Goal: Transaction & Acquisition: Obtain resource

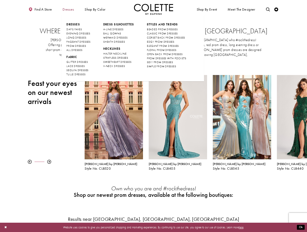
click at [70, 9] on span "Dresses" at bounding box center [67, 10] width 11 height 4
click at [76, 36] on span "LONG DRESSES" at bounding box center [76, 37] width 20 height 3
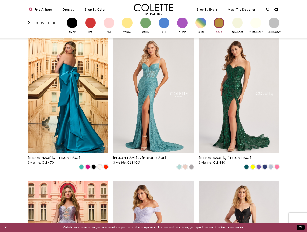
scroll to position [3, 0]
click at [91, 21] on div "Primary block" at bounding box center [90, 23] width 10 height 10
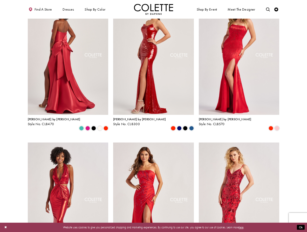
scroll to position [42, 0]
click at [278, 126] on span "Product List" at bounding box center [276, 128] width 5 height 5
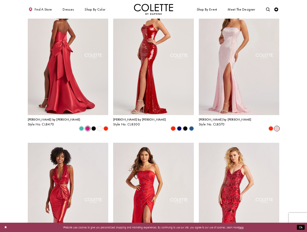
click at [87, 126] on span "Product List" at bounding box center [87, 128] width 5 height 5
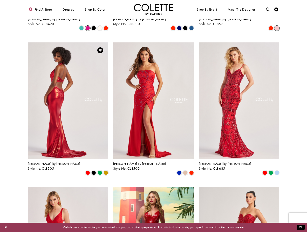
scroll to position [145, 0]
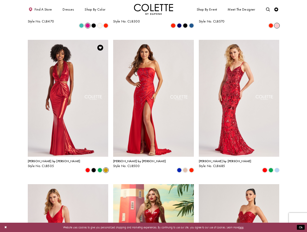
click at [105, 168] on span "Product List" at bounding box center [105, 170] width 5 height 5
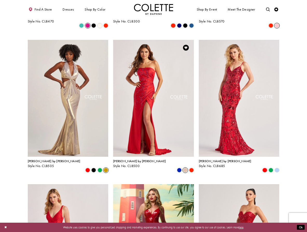
click at [186, 168] on span "Product List" at bounding box center [185, 170] width 5 height 5
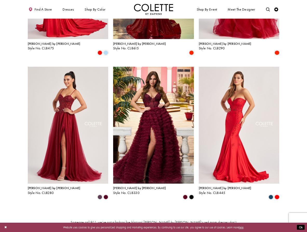
scroll to position [408, 0]
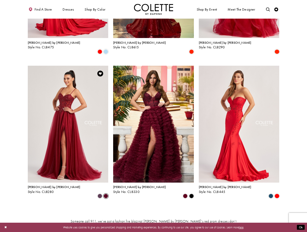
click at [107, 194] on span "Product List" at bounding box center [105, 196] width 5 height 5
click at [100, 194] on span "Product List" at bounding box center [99, 196] width 5 height 5
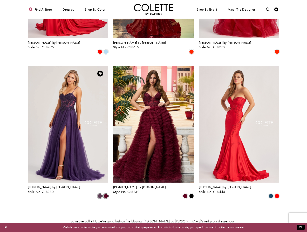
click at [107, 194] on span "Product List" at bounding box center [105, 196] width 5 height 5
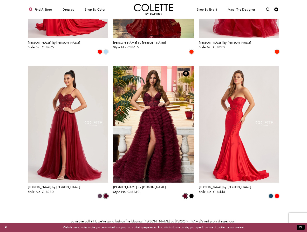
click at [186, 194] on span "Product List" at bounding box center [185, 196] width 5 height 5
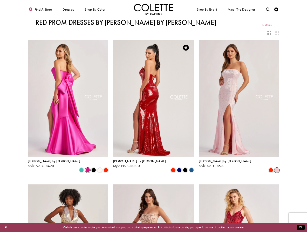
scroll to position [0, 0]
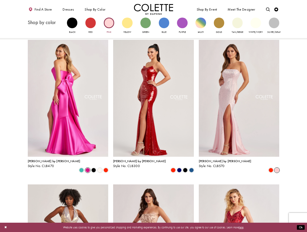
click at [108, 26] on div "Primary block" at bounding box center [109, 23] width 10 height 10
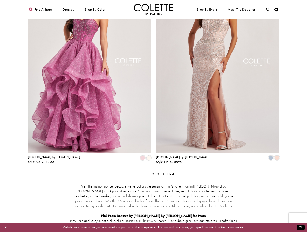
scroll to position [667, 0]
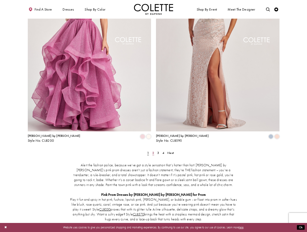
click at [153, 151] on span "2" at bounding box center [153, 153] width 2 height 4
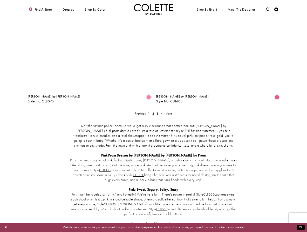
scroll to position [712, 0]
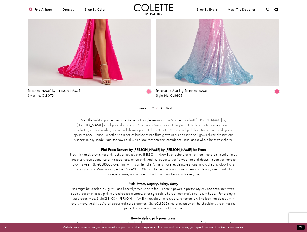
click at [157, 106] on span "3" at bounding box center [157, 108] width 2 height 4
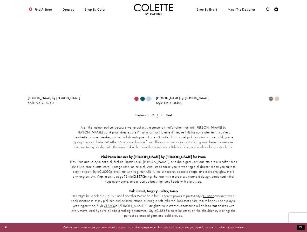
scroll to position [707, 0]
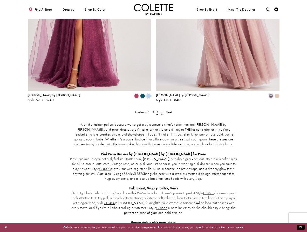
click at [162, 110] on span "4" at bounding box center [161, 112] width 2 height 4
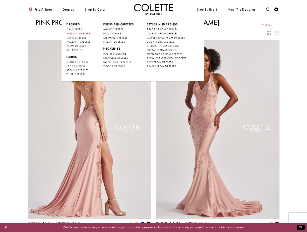
click at [78, 33] on span "EVENING DRESSES" at bounding box center [78, 33] width 24 height 3
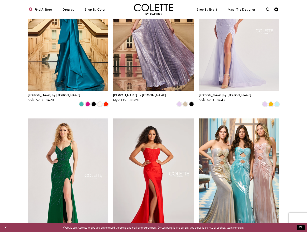
scroll to position [70, 0]
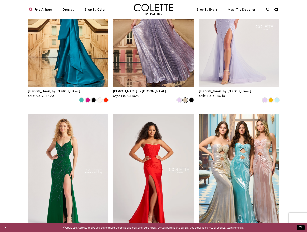
click at [185, 98] on span "Product List" at bounding box center [185, 100] width 5 height 5
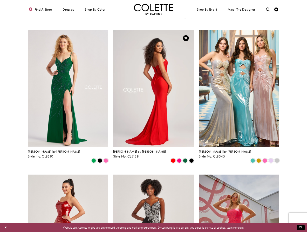
scroll to position [155, 0]
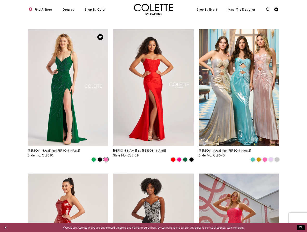
click at [105, 158] on span "Product List" at bounding box center [105, 160] width 5 height 5
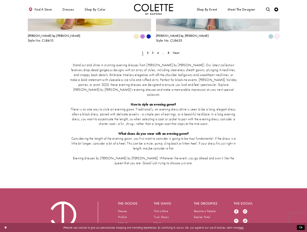
scroll to position [771, 0]
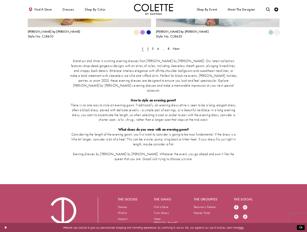
click at [147, 47] on span "2" at bounding box center [148, 49] width 2 height 4
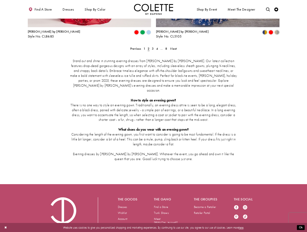
scroll to position [21, 0]
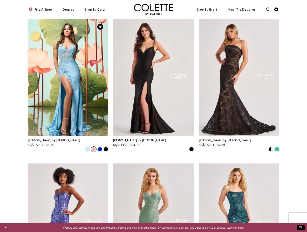
click at [93, 147] on span "Product List" at bounding box center [93, 149] width 5 height 5
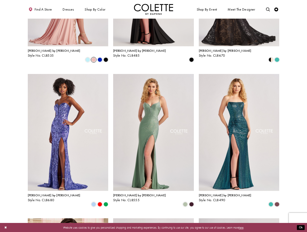
scroll to position [111, 0]
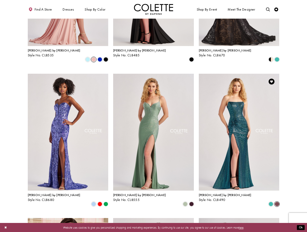
click at [276, 202] on span "Product List" at bounding box center [276, 204] width 5 height 5
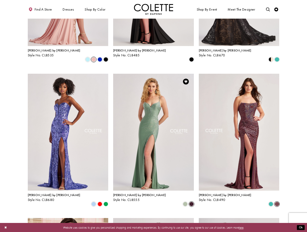
click at [192, 202] on span "Product List" at bounding box center [191, 204] width 5 height 5
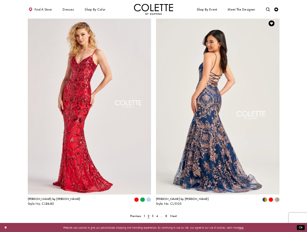
scroll to position [604, 0]
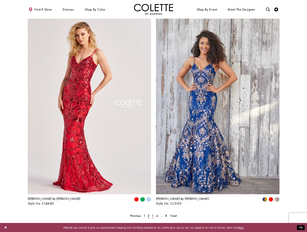
click at [153, 214] on span "3" at bounding box center [153, 216] width 2 height 4
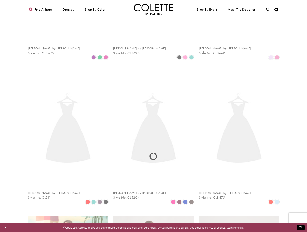
scroll to position [21, 0]
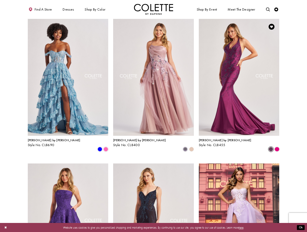
click at [270, 147] on span "Product List" at bounding box center [270, 149] width 5 height 5
click at [275, 147] on span "Product List" at bounding box center [276, 149] width 5 height 5
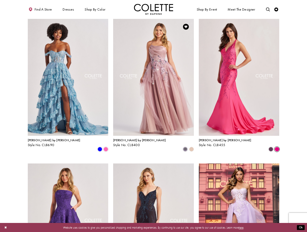
click at [192, 147] on polygon "Product List" at bounding box center [191, 150] width 6 height 6
click at [191, 147] on polygon "Product List" at bounding box center [191, 150] width 6 height 6
click at [185, 147] on span "m" at bounding box center [185, 149] width 5 height 5
click at [191, 147] on polygon "Product List" at bounding box center [191, 150] width 6 height 6
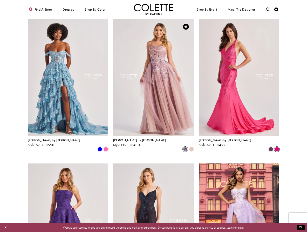
click at [186, 147] on span "m" at bounding box center [185, 149] width 5 height 5
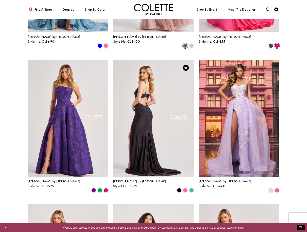
scroll to position [130, 0]
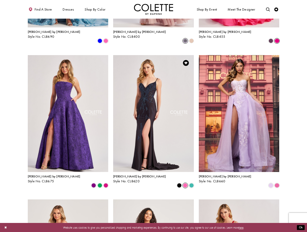
click at [186, 183] on span "Product List" at bounding box center [185, 185] width 5 height 5
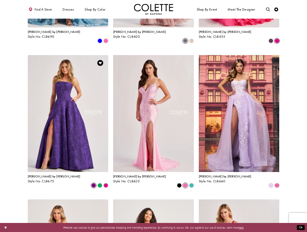
click at [95, 183] on span "Product List" at bounding box center [93, 185] width 5 height 5
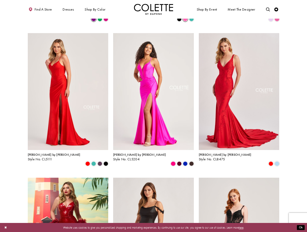
scroll to position [298, 0]
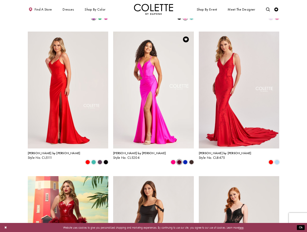
click at [179, 160] on span "Product List" at bounding box center [179, 162] width 5 height 5
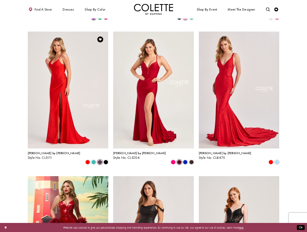
click at [100, 160] on span "Product List" at bounding box center [99, 162] width 5 height 5
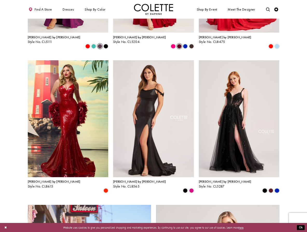
scroll to position [414, 0]
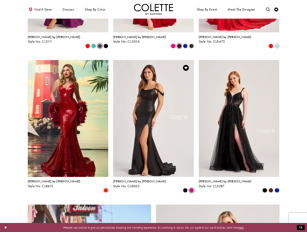
click at [191, 188] on span "Product List" at bounding box center [191, 190] width 5 height 5
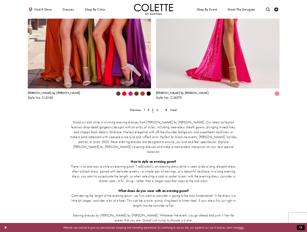
scroll to position [714, 0]
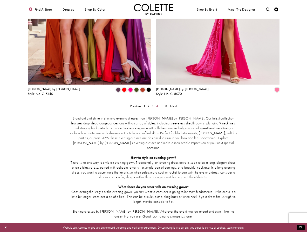
click at [156, 104] on span "4" at bounding box center [157, 106] width 2 height 4
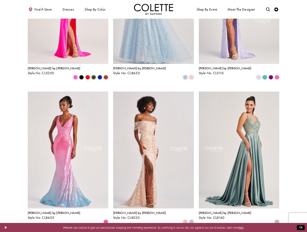
scroll to position [93, 0]
click at [186, 220] on span "Product List" at bounding box center [185, 222] width 5 height 5
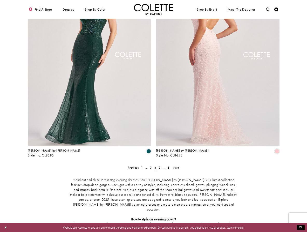
scroll to position [652, 0]
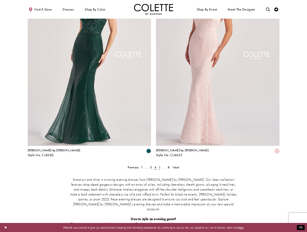
click at [159, 166] on span "5" at bounding box center [159, 168] width 2 height 4
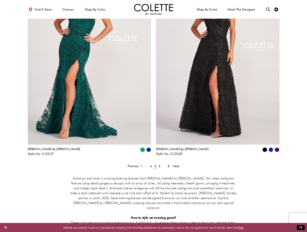
scroll to position [654, 0]
click at [276, 147] on polygon "Product List" at bounding box center [277, 150] width 6 height 6
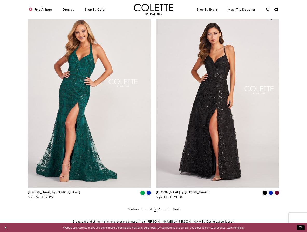
scroll to position [609, 0]
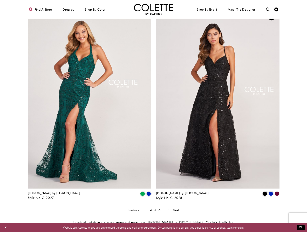
click at [275, 191] on polygon "Product List" at bounding box center [277, 194] width 6 height 6
click at [267, 192] on span "Product List" at bounding box center [264, 194] width 5 height 5
click at [277, 191] on polygon "Product List" at bounding box center [277, 194] width 6 height 6
click at [158, 208] on span "6" at bounding box center [159, 210] width 2 height 4
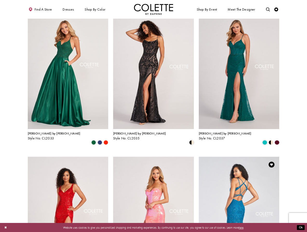
scroll to position [25, 0]
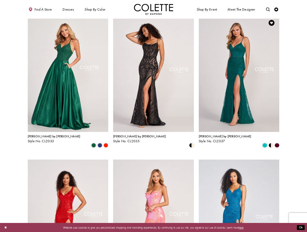
click at [278, 143] on polygon "Product List" at bounding box center [277, 146] width 6 height 6
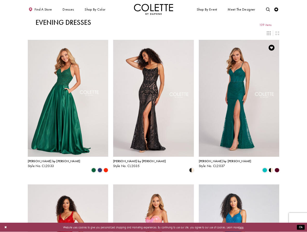
scroll to position [0, 0]
click at [276, 168] on polygon "Product List" at bounding box center [277, 171] width 6 height 6
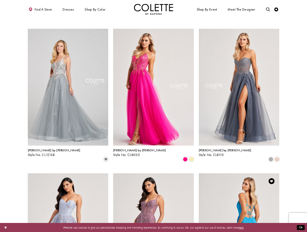
scroll to position [301, 0]
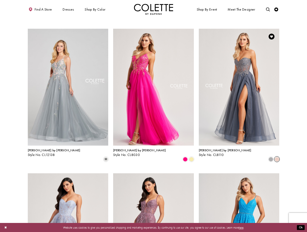
click at [277, 157] on span "Product List" at bounding box center [276, 159] width 5 height 5
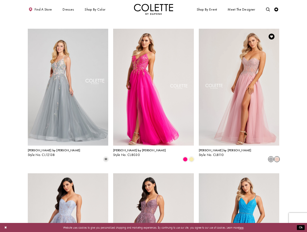
click at [270, 157] on span "Product List" at bounding box center [270, 159] width 5 height 5
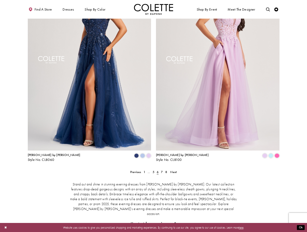
scroll to position [654, 0]
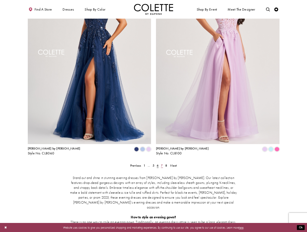
click at [162, 164] on span "7" at bounding box center [162, 166] width 2 height 4
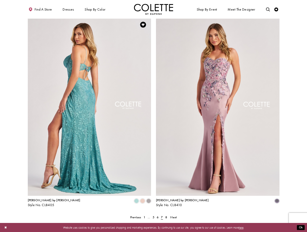
scroll to position [602, 0]
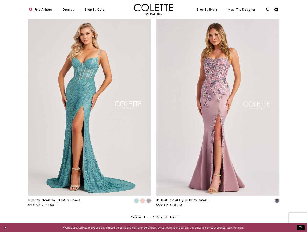
click at [167, 215] on span "8" at bounding box center [166, 217] width 2 height 4
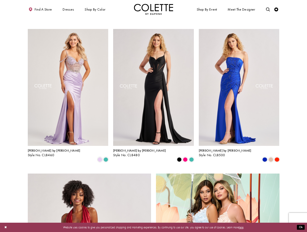
scroll to position [301, 0]
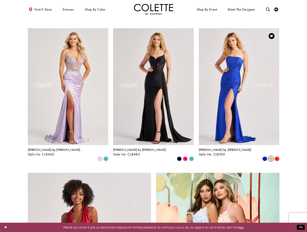
click at [270, 157] on span "Product List" at bounding box center [270, 159] width 5 height 5
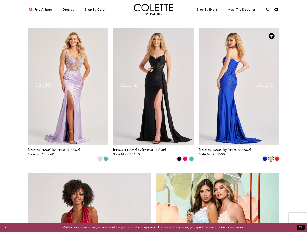
click at [245, 112] on img "Visit Colette by Daphne Style No. CL8500 Page" at bounding box center [238, 86] width 81 height 117
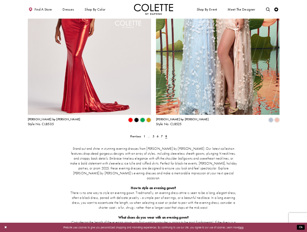
scroll to position [537, 0]
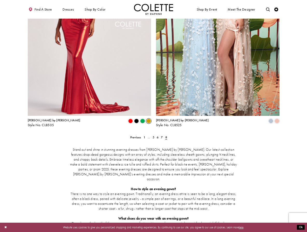
click at [148, 119] on span "Product List" at bounding box center [148, 121] width 5 height 5
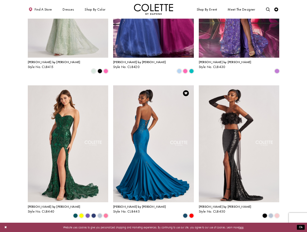
scroll to position [73, 0]
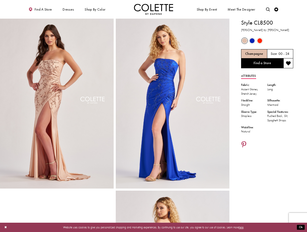
click at [245, 39] on span "Product color controls state depends on size chosen" at bounding box center [244, 40] width 5 height 5
click at [271, 63] on link "Find a Store" at bounding box center [262, 64] width 42 height 10
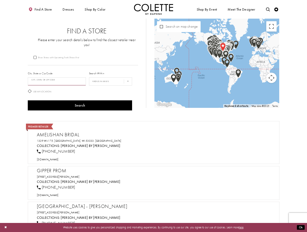
click at [48, 77] on input "City, State, or ZIP Code" at bounding box center [57, 81] width 58 height 8
click at [78, 88] on div "[GEOGRAPHIC_DATA], [GEOGRAPHIC_DATA] L4C 0E6, [GEOGRAPHIC_DATA]" at bounding box center [64, 90] width 72 height 19
type input "**********"
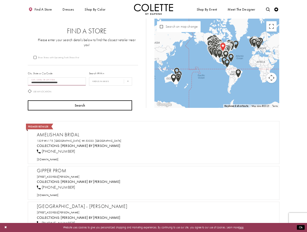
click at [79, 101] on button "Search" at bounding box center [80, 106] width 104 height 10
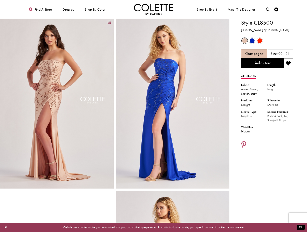
click at [96, 96] on img "Full size Style CL8500 Colette by Daphne #0 Champagne frontface vertical picture" at bounding box center [56, 104] width 113 height 170
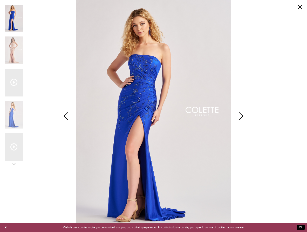
click at [302, 8] on div "Pause autoplay Previous Slide Next Slide 0 1 2 3 4 5 6" at bounding box center [153, 116] width 307 height 232
click at [298, 6] on link "Close" at bounding box center [299, 7] width 5 height 5
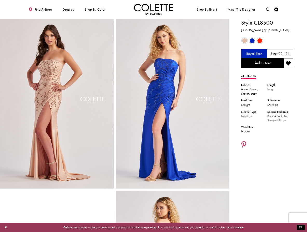
click at [245, 40] on span "Product color controls state depends on size chosen" at bounding box center [244, 40] width 5 height 5
click at [277, 52] on span "Size:" at bounding box center [273, 54] width 7 height 4
click at [287, 54] on h5 "00 - 24" at bounding box center [283, 54] width 11 height 4
